Goal: Navigation & Orientation: Find specific page/section

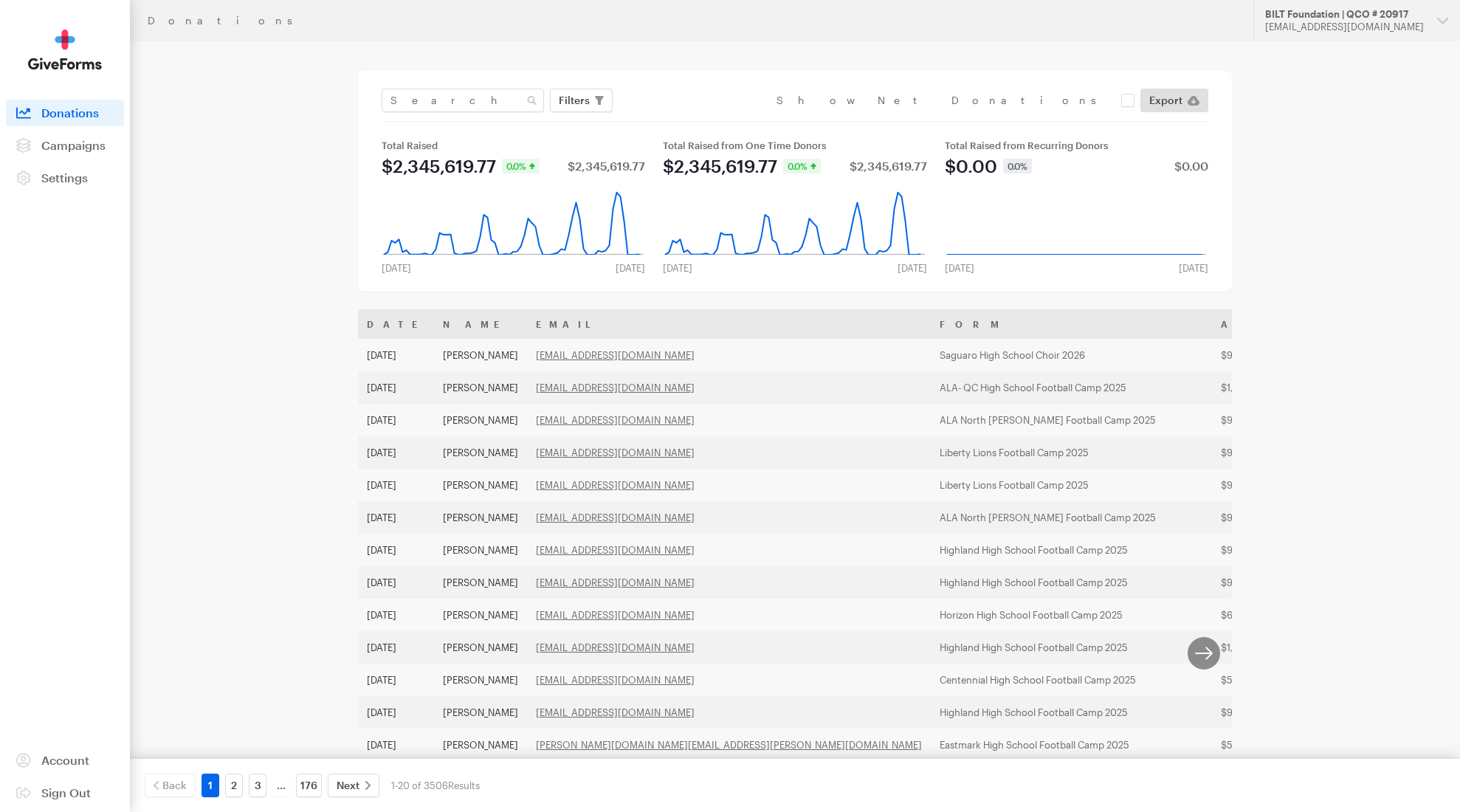
click at [82, 130] on nav "Activity Donations Donors Campaigns Active Archived Settings Organization Payme…" at bounding box center [65, 145] width 118 height 92
click at [75, 142] on span "Campaigns" at bounding box center [73, 145] width 64 height 14
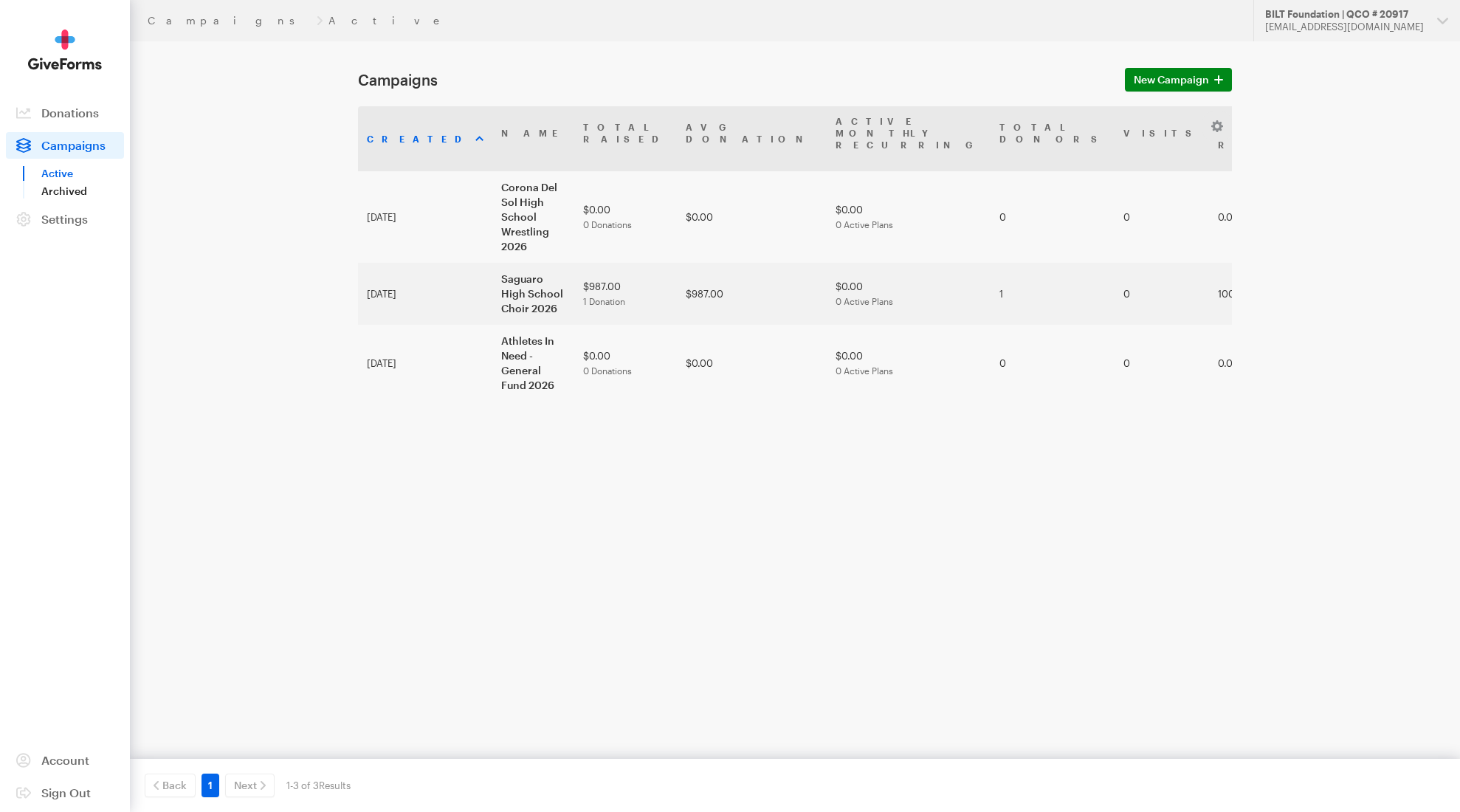
click at [84, 194] on link "Archived" at bounding box center [83, 191] width 83 height 18
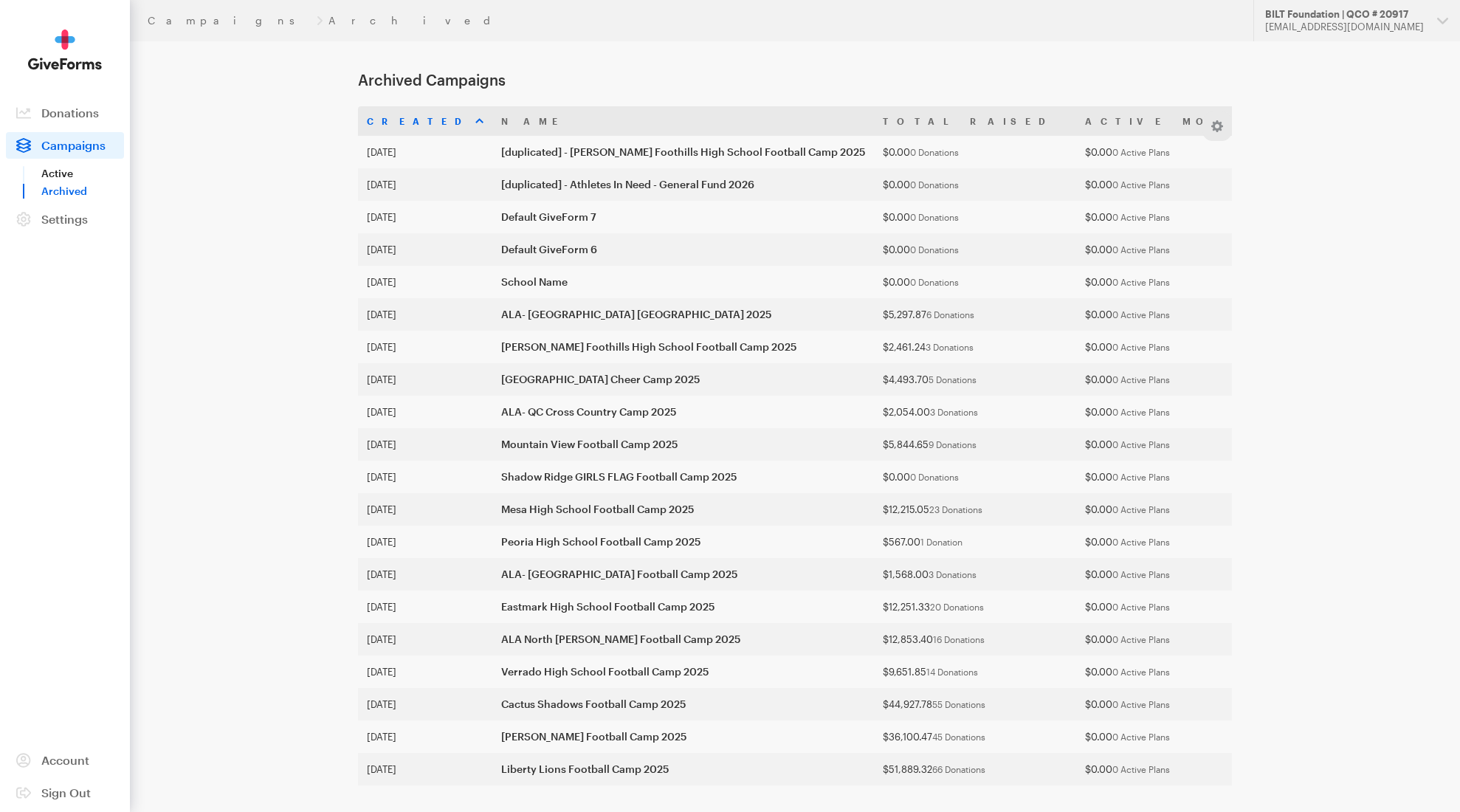
click at [72, 172] on link "Active" at bounding box center [83, 173] width 83 height 18
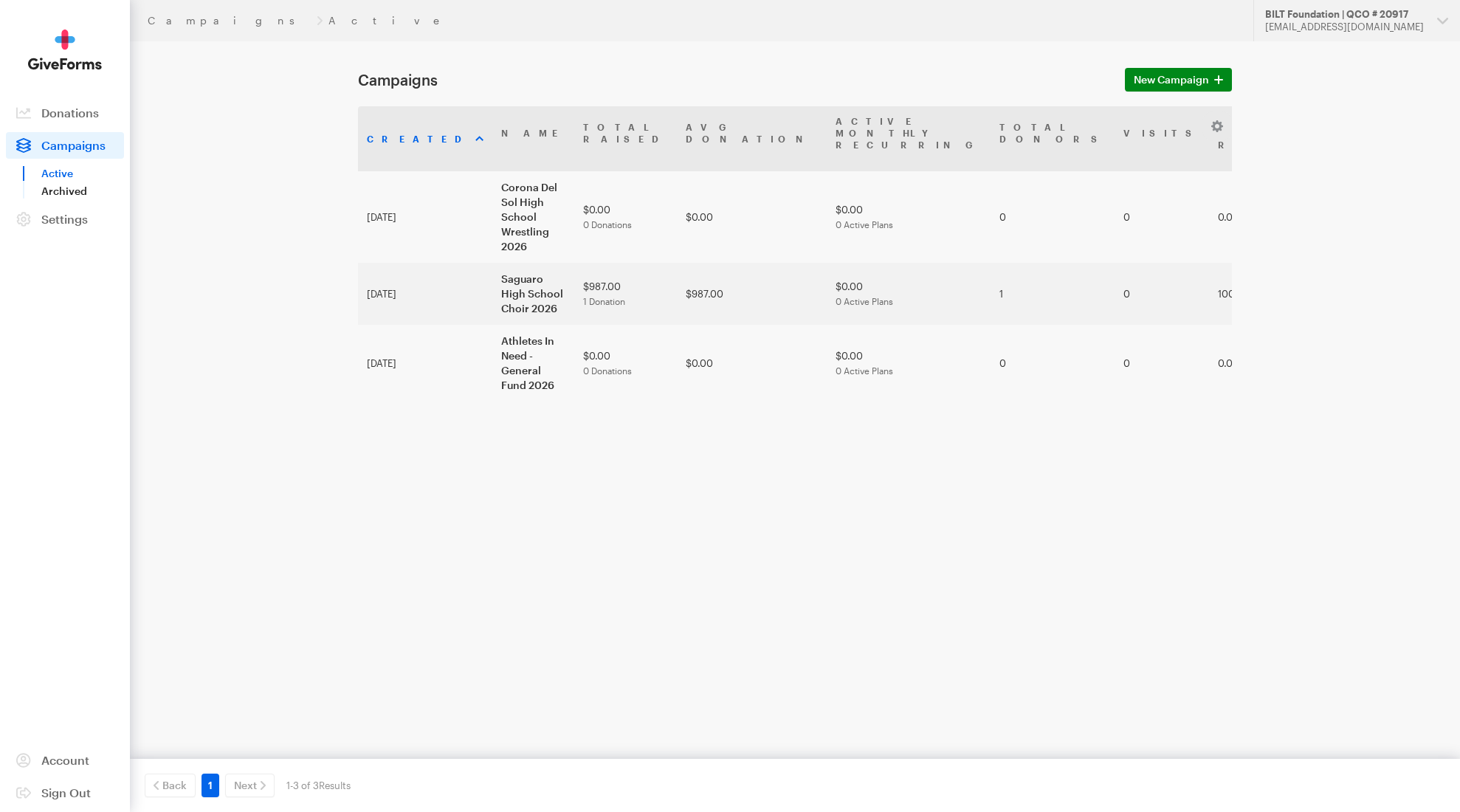
click at [48, 190] on link "Archived" at bounding box center [83, 191] width 83 height 18
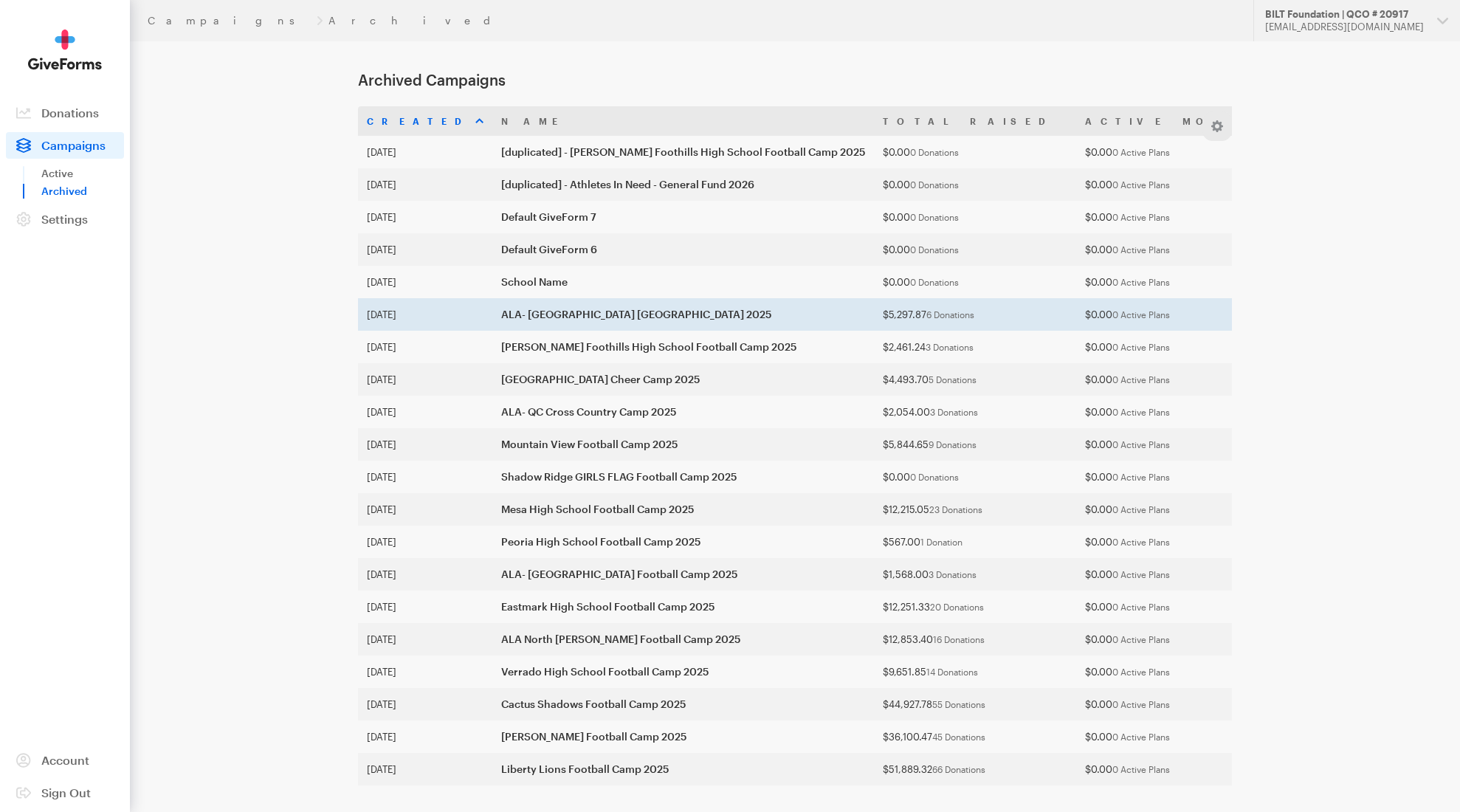
scroll to position [58, 0]
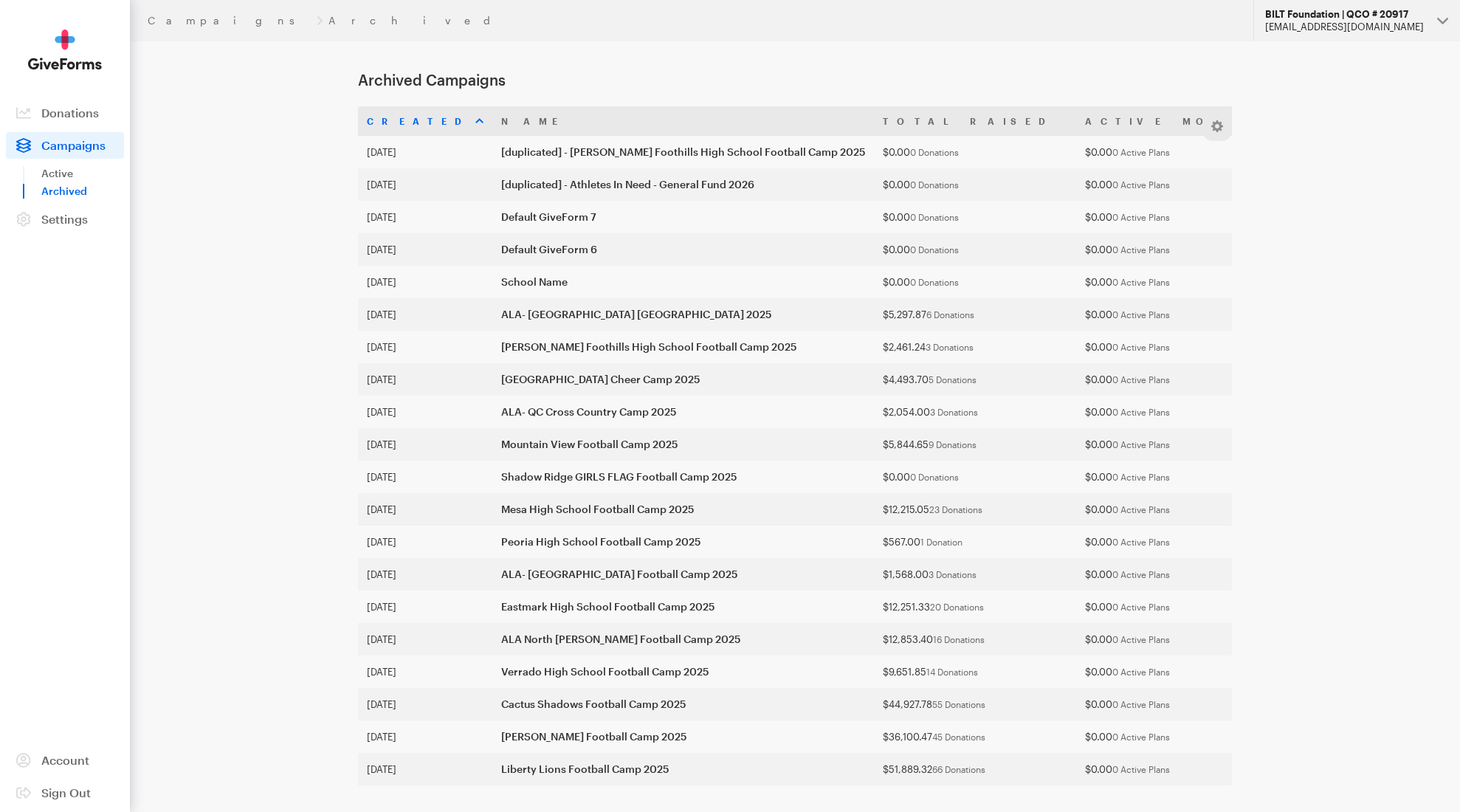
click at [1400, 9] on div "BILT Foundation | QCO # 20917" at bounding box center [1344, 14] width 160 height 13
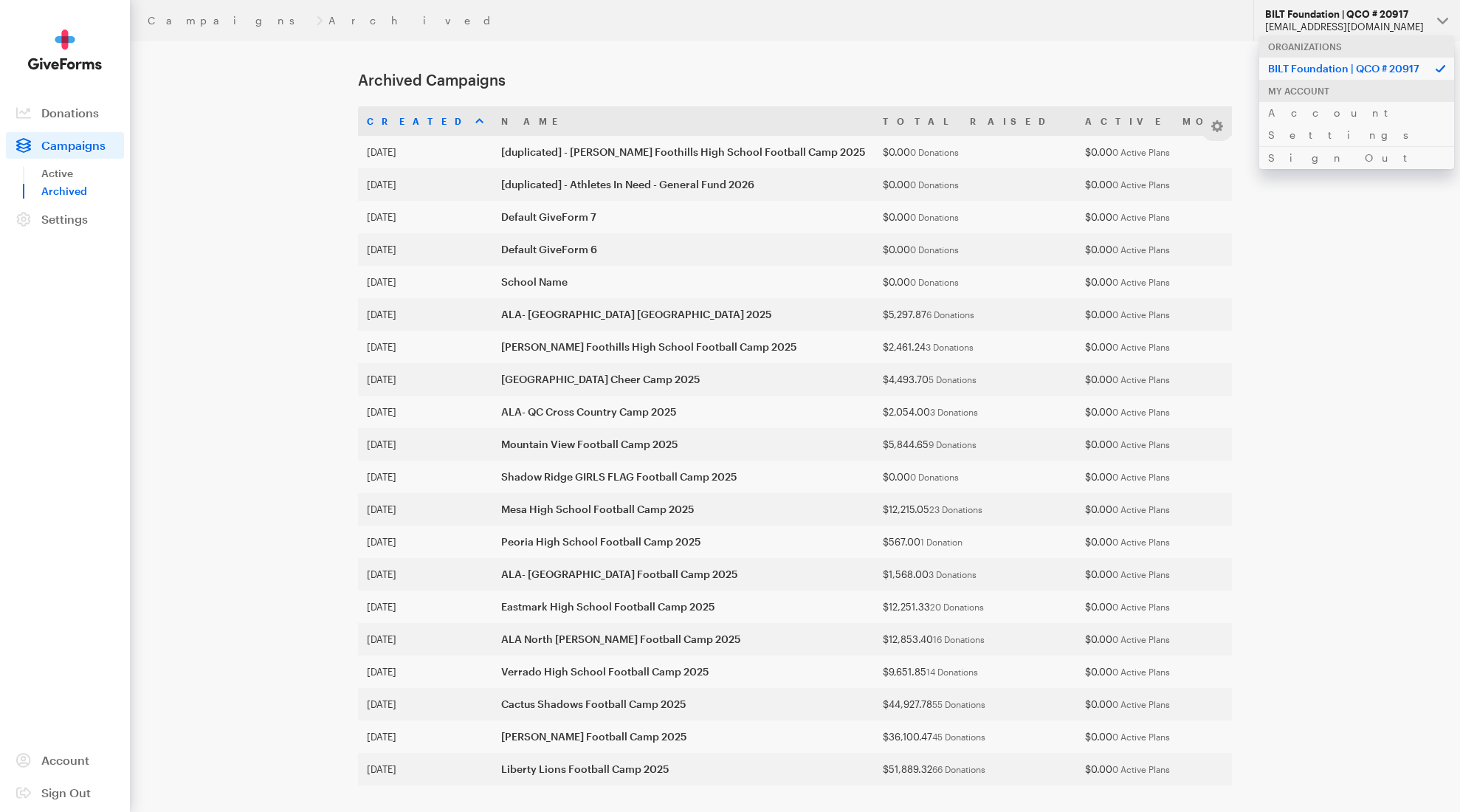
click at [1400, 9] on div "BILT Foundation | QCO # 20917" at bounding box center [1344, 14] width 160 height 13
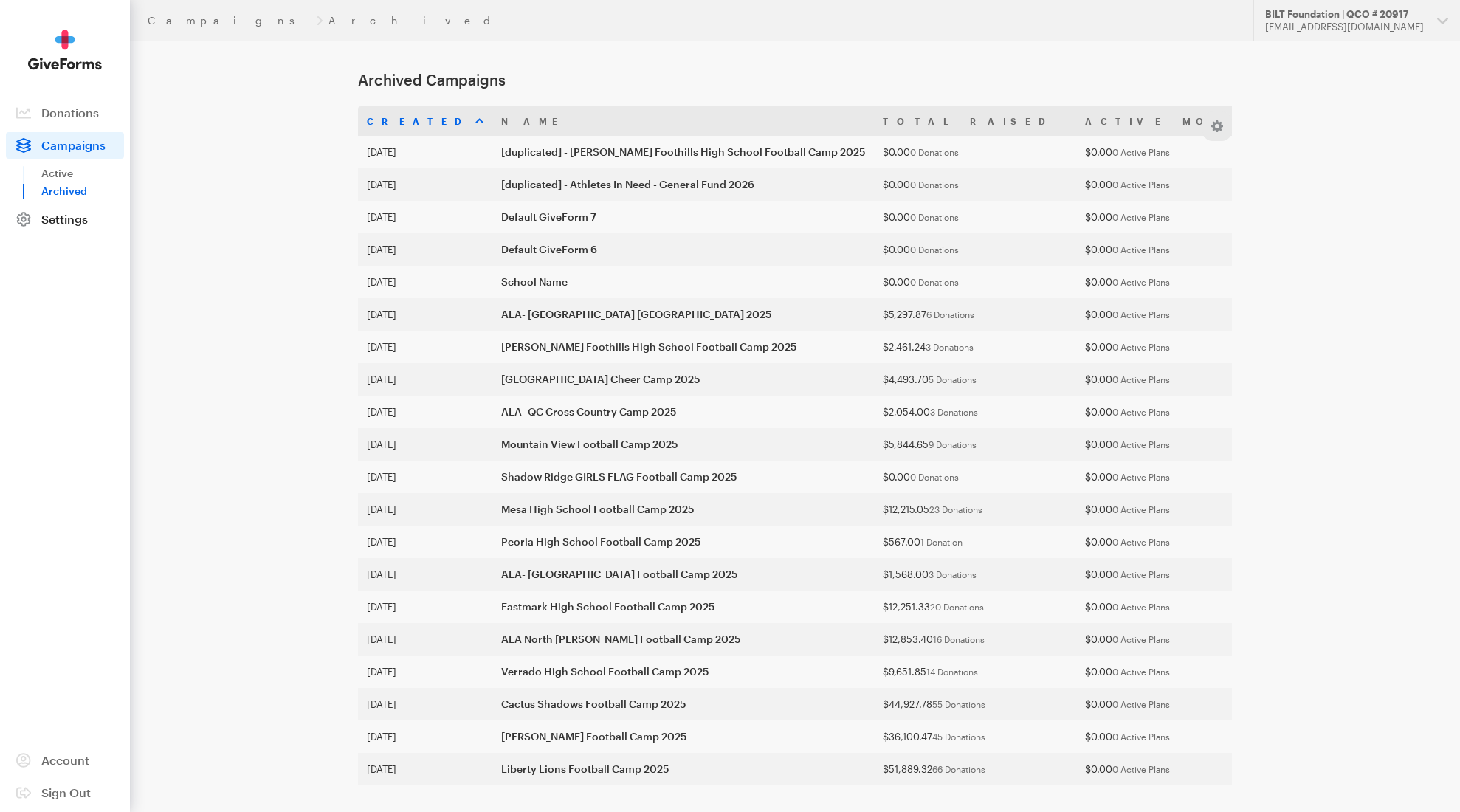
click at [63, 218] on span "Settings" at bounding box center [65, 219] width 47 height 14
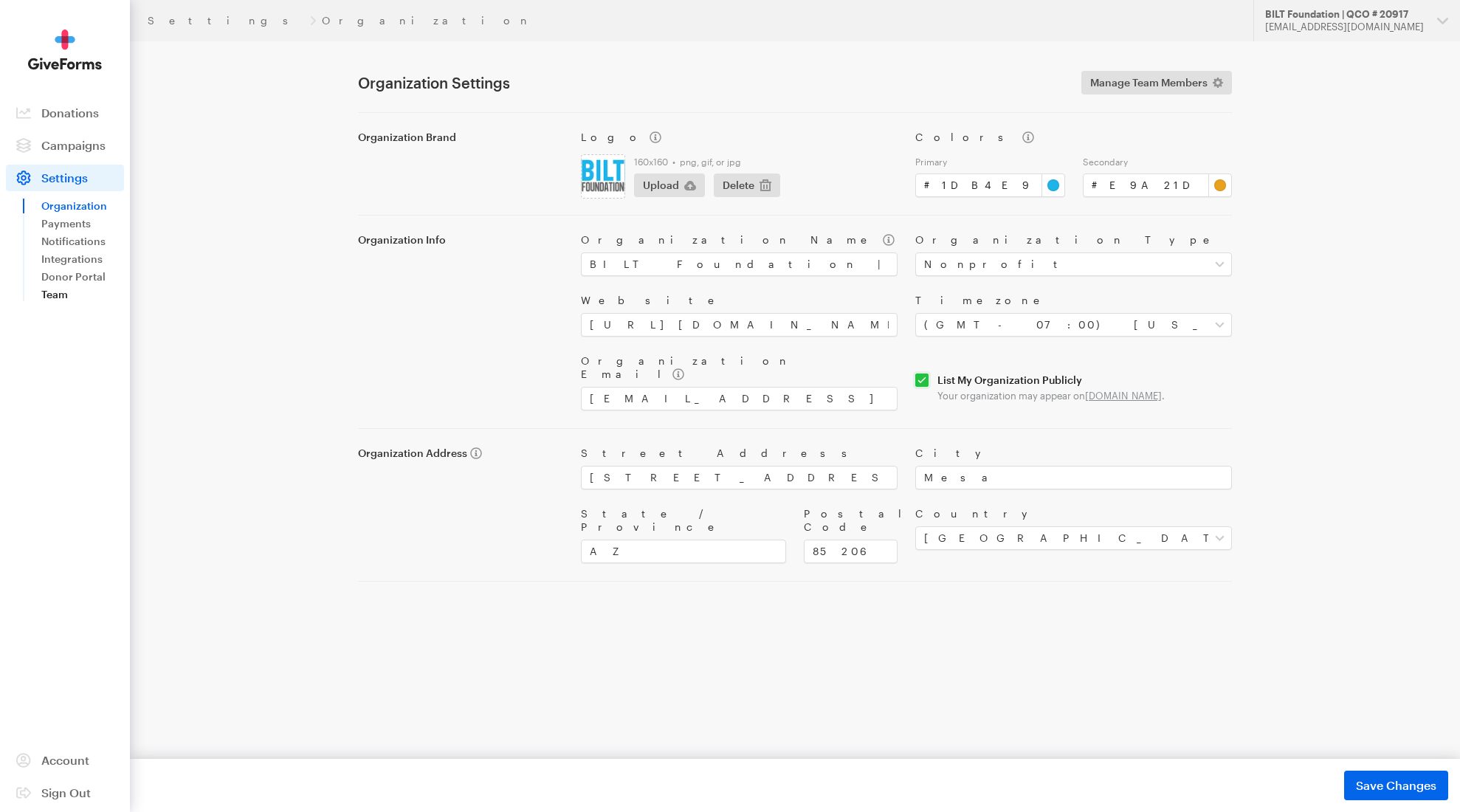
click at [54, 286] on link "Team" at bounding box center [83, 295] width 83 height 18
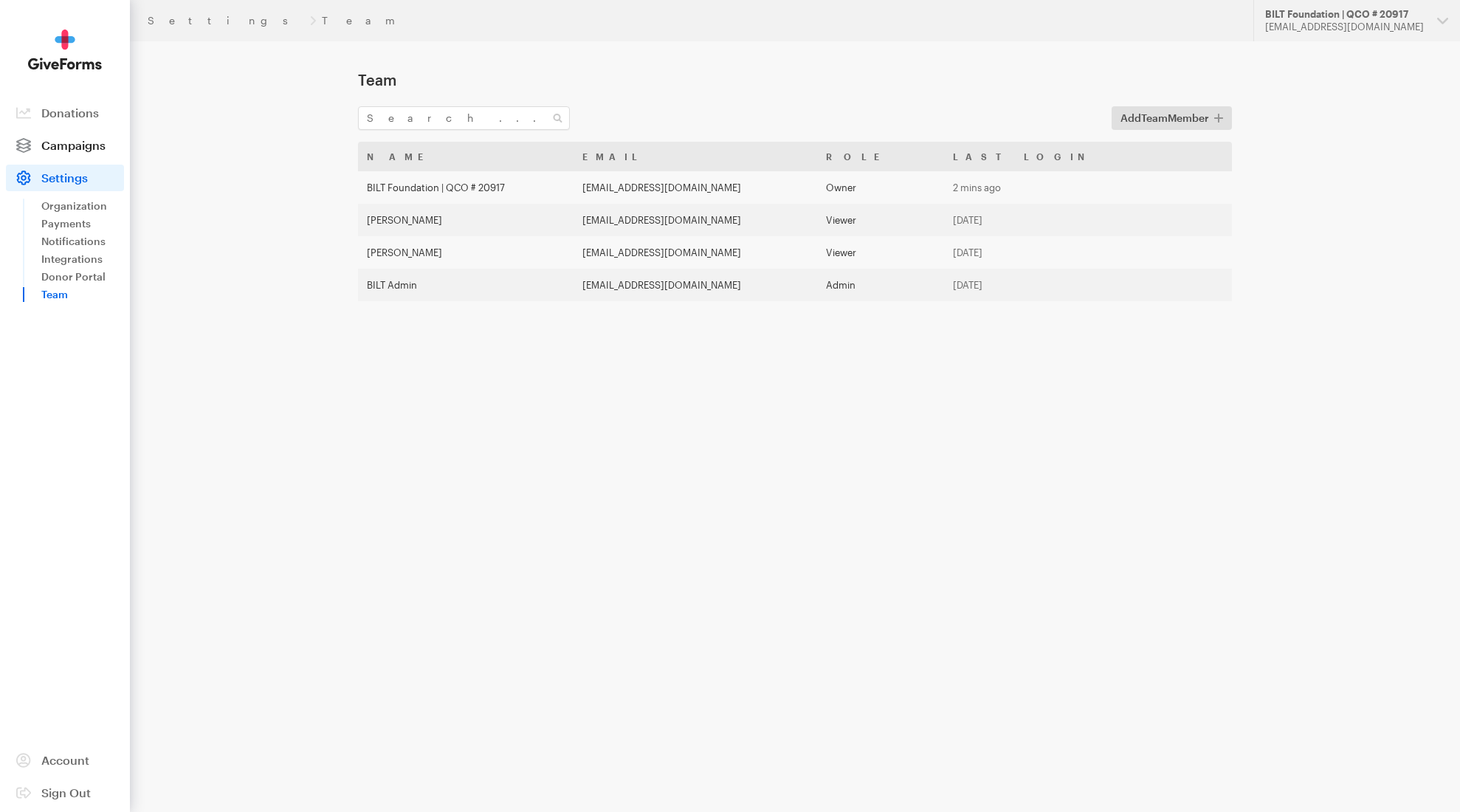
click at [58, 146] on span "Campaigns" at bounding box center [73, 145] width 64 height 14
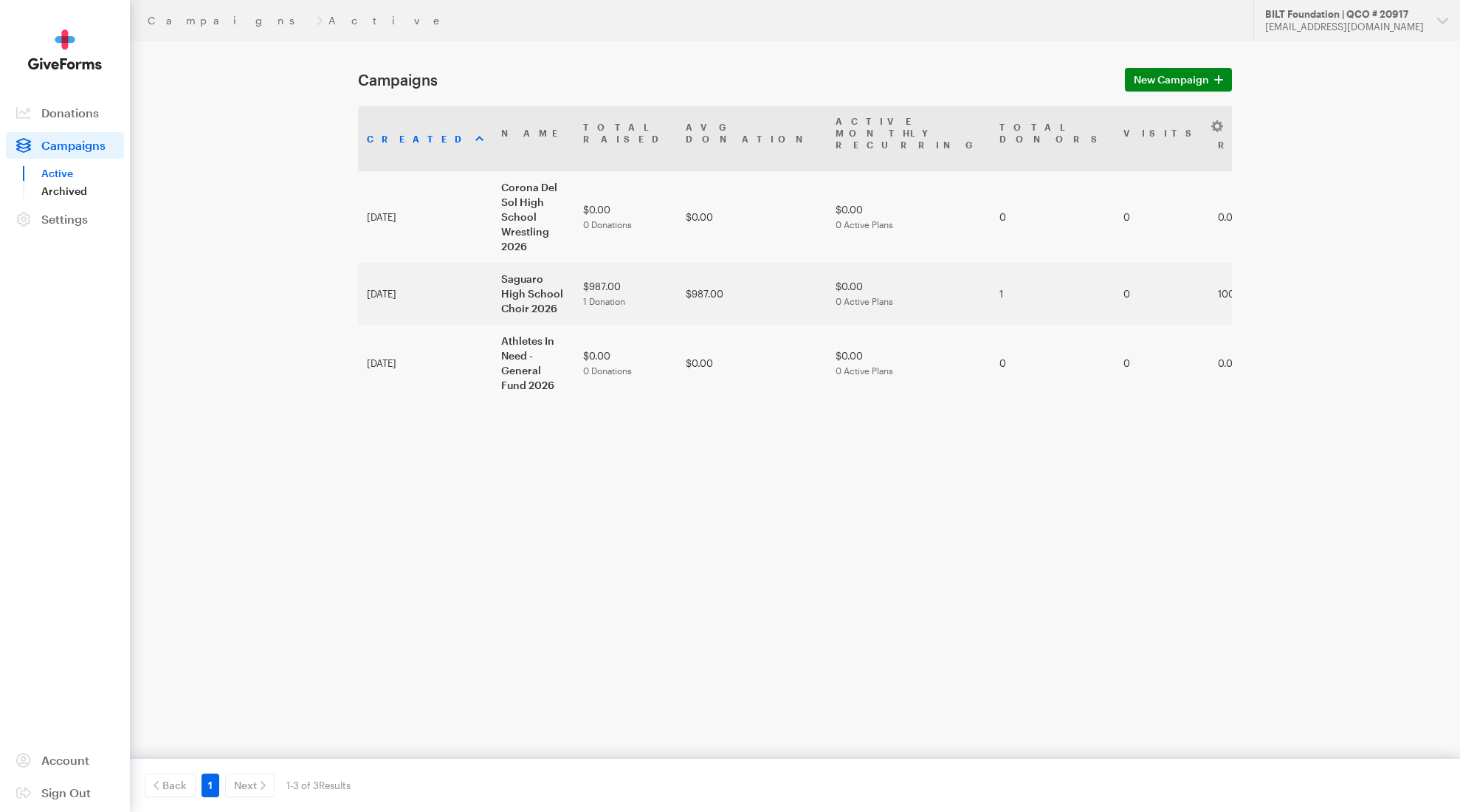
click at [70, 196] on link "Archived" at bounding box center [83, 191] width 83 height 18
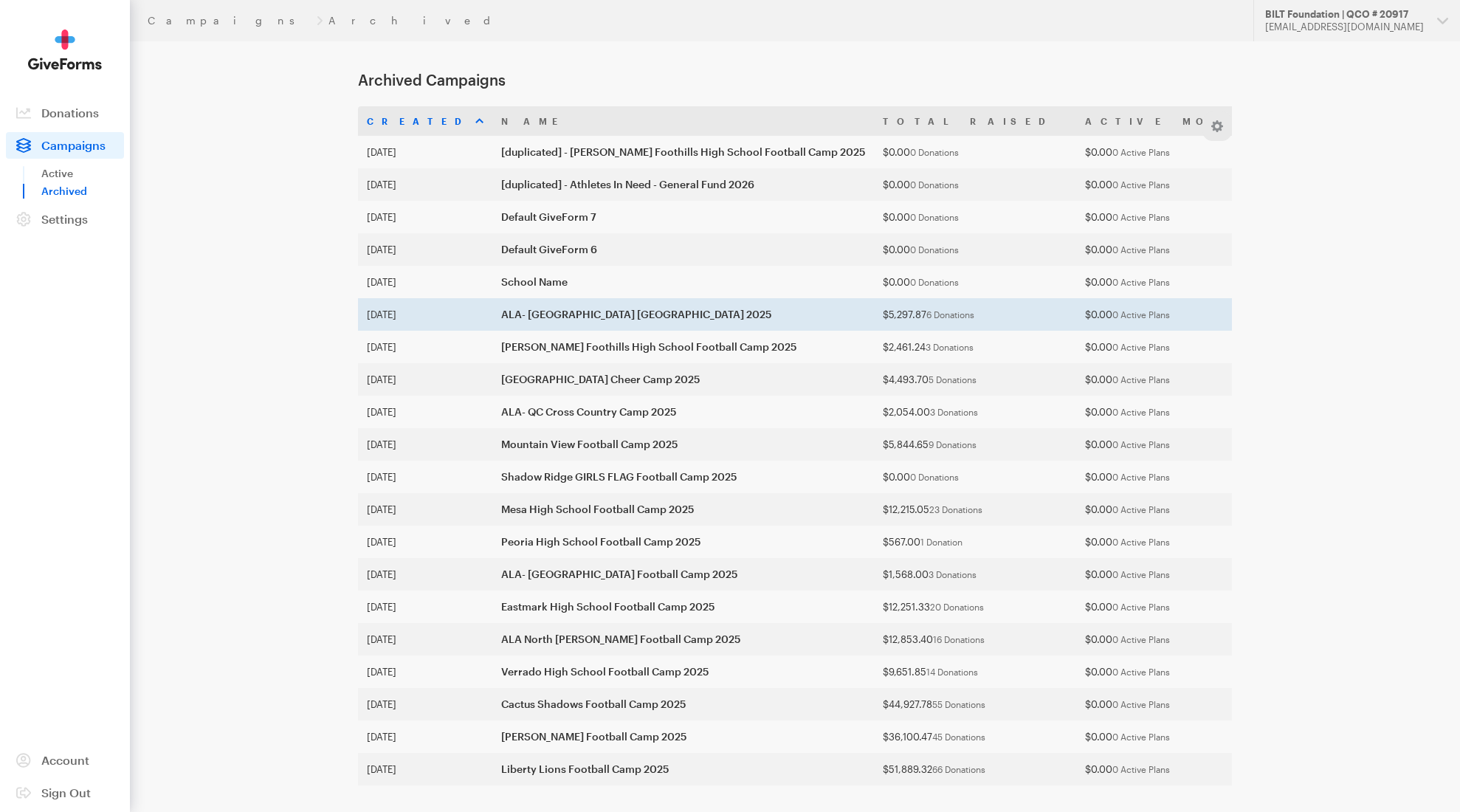
scroll to position [58, 0]
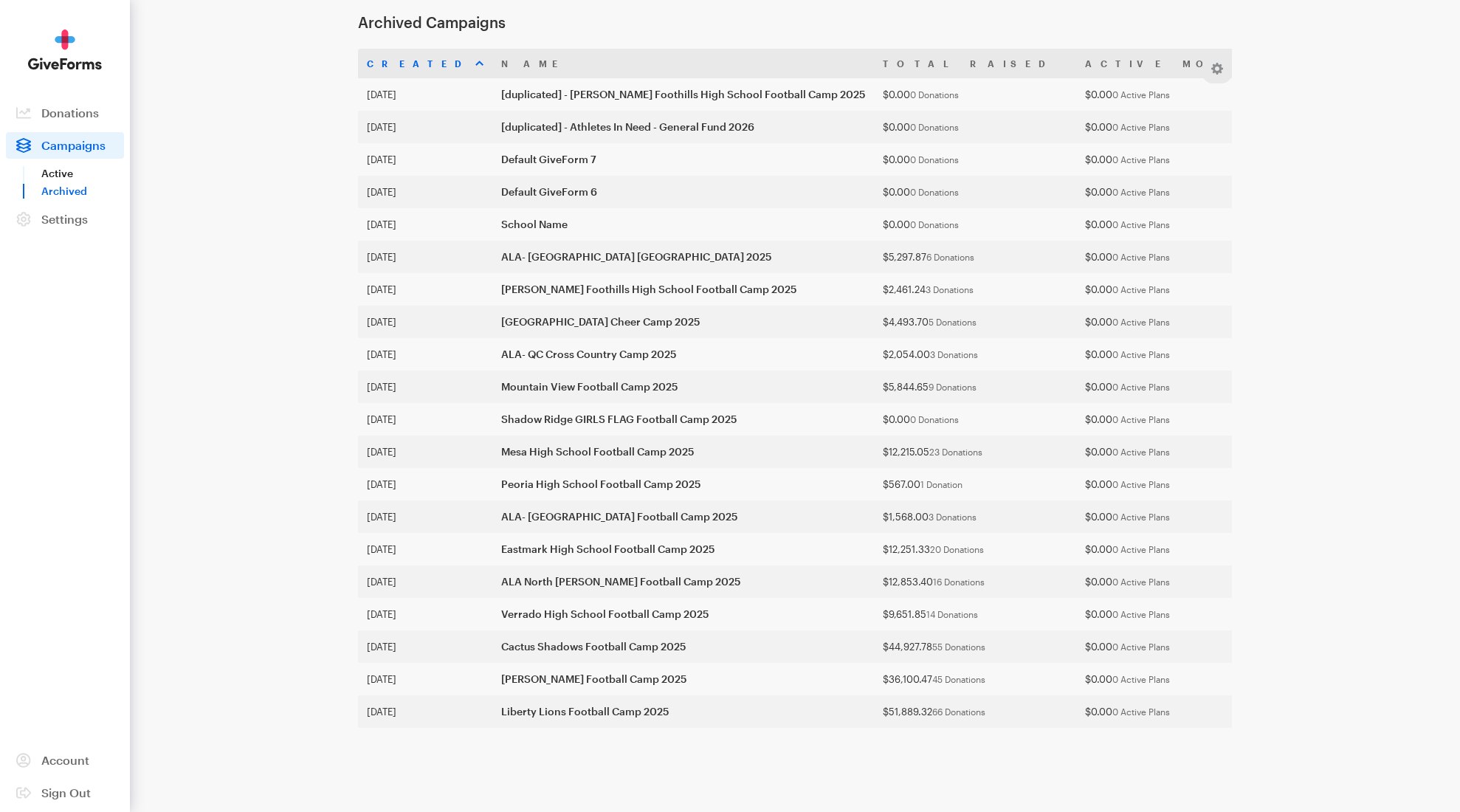
click at [55, 171] on link "Active" at bounding box center [83, 173] width 83 height 18
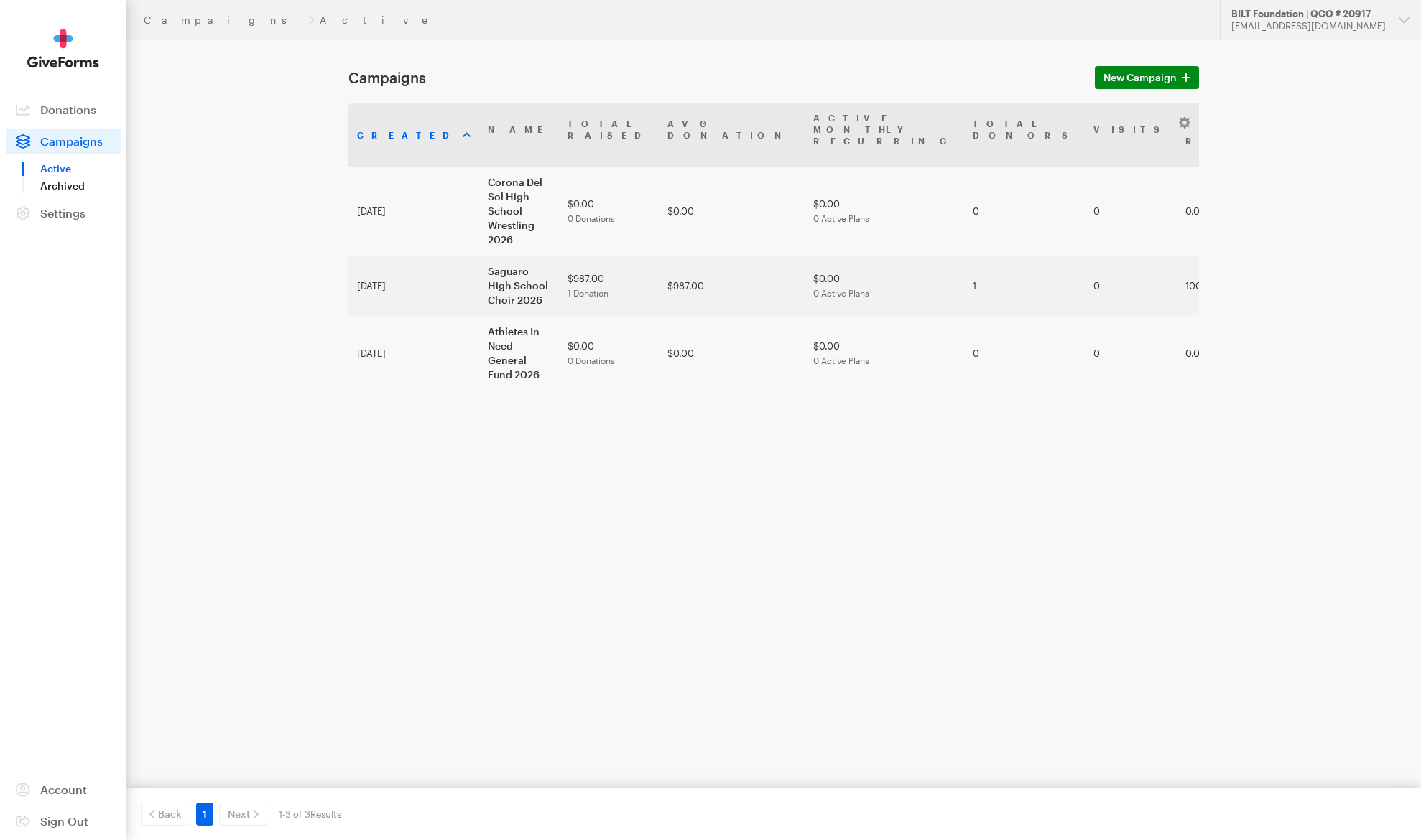
click at [74, 192] on link "Archived" at bounding box center [81, 186] width 81 height 18
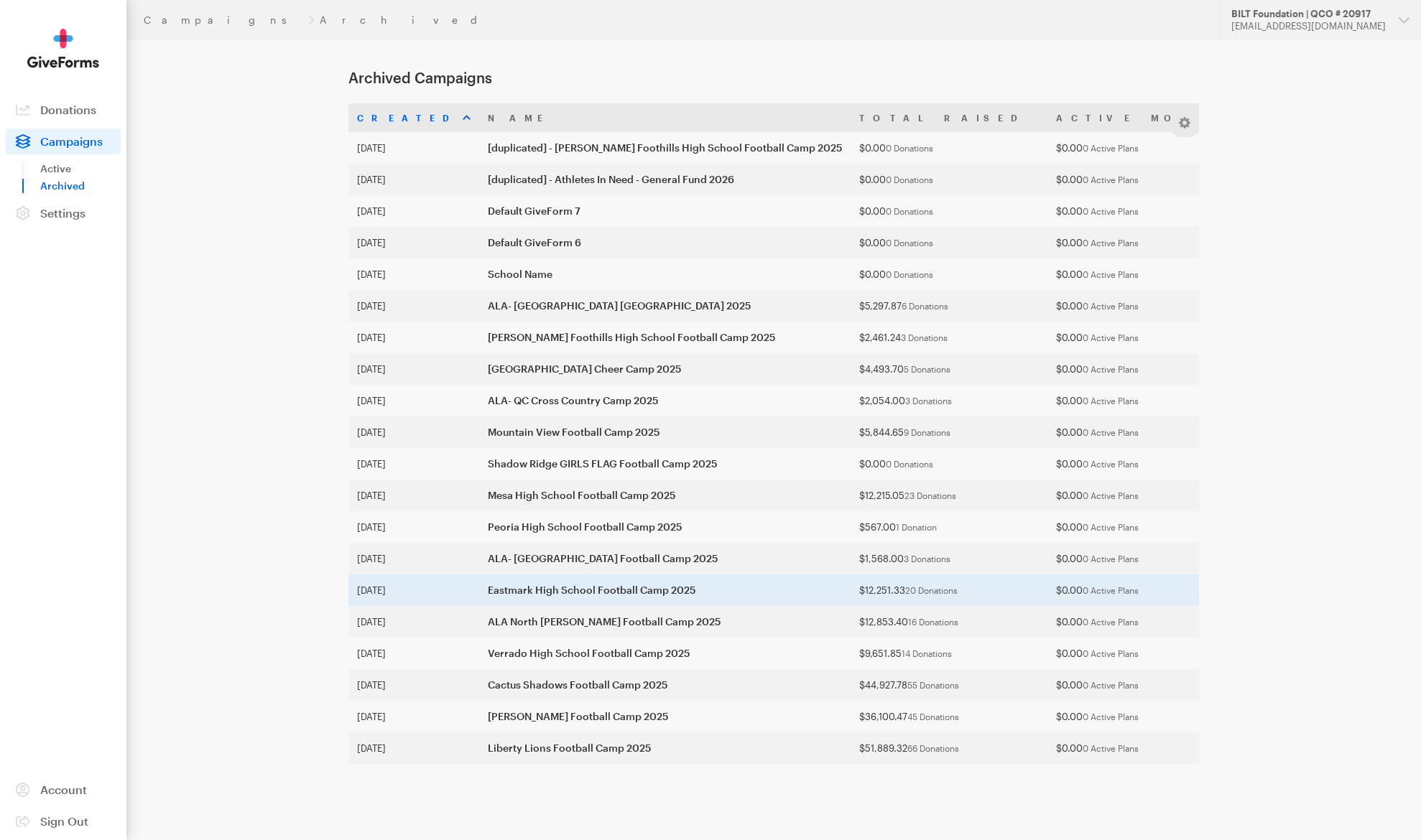
drag, startPoint x: 298, startPoint y: 135, endPoint x: 385, endPoint y: 589, distance: 462.3
click at [387, 600] on main "Archived Campaigns Created Name Total Raised Active Monthly Recurring Total Don…" at bounding box center [710, 443] width 1034 height 806
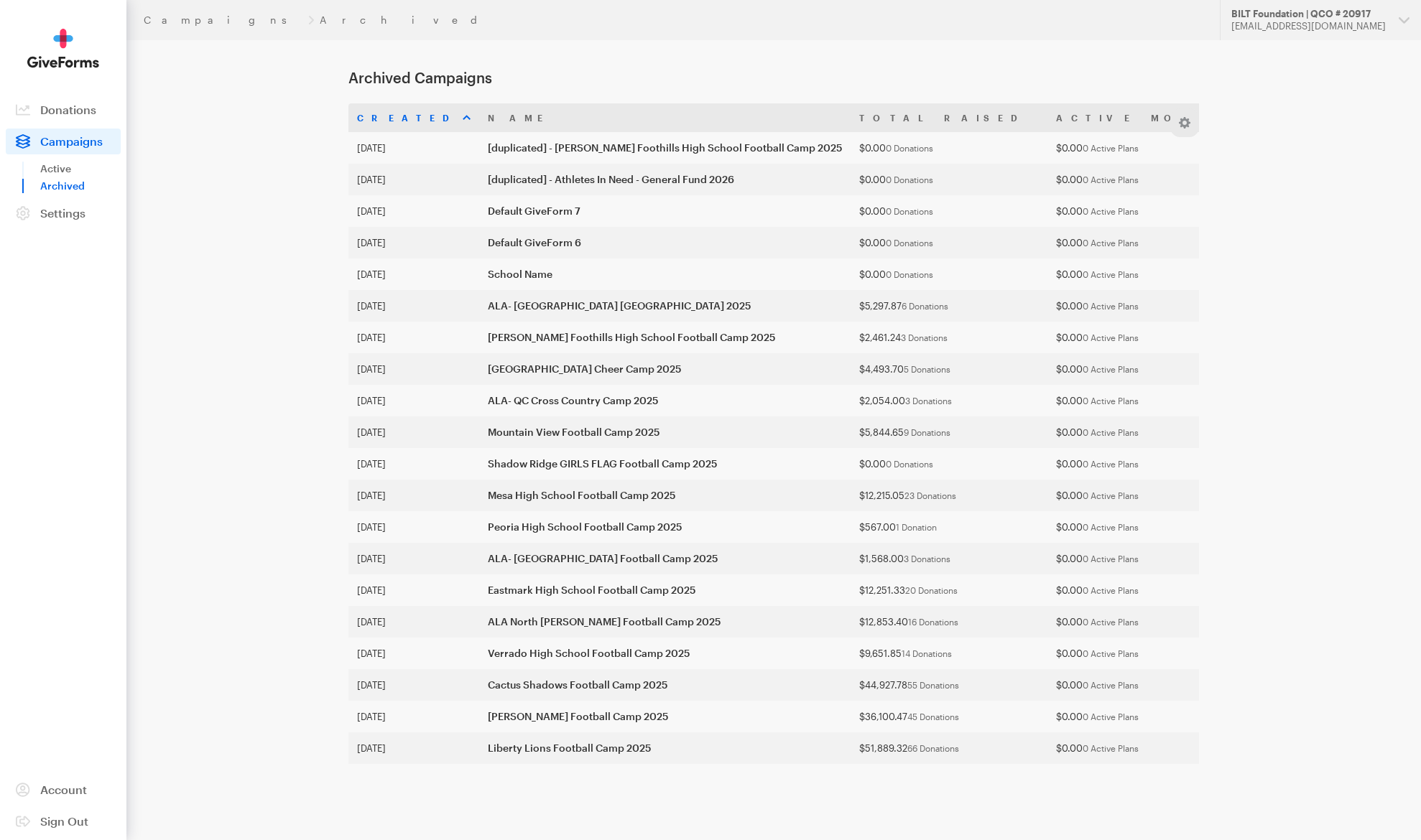
click at [258, 364] on main "Archived Campaigns Created Name Total Raised Active Monthly Recurring Total Don…" at bounding box center [710, 443] width 1034 height 806
